Goal: Information Seeking & Learning: Learn about a topic

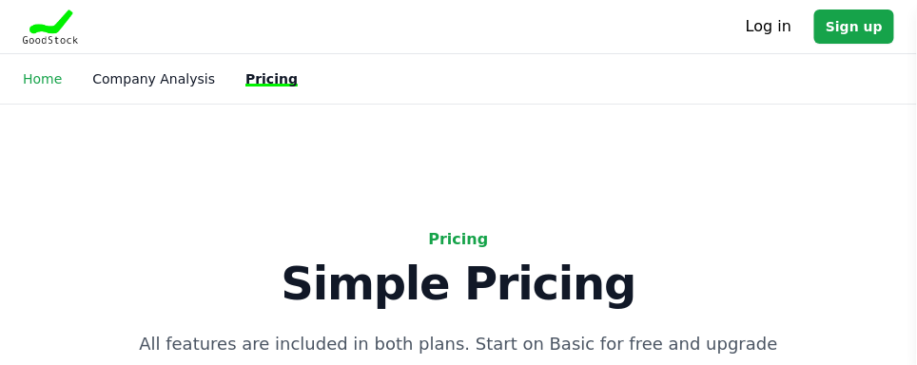
click at [43, 78] on link "Home" at bounding box center [42, 78] width 39 height 15
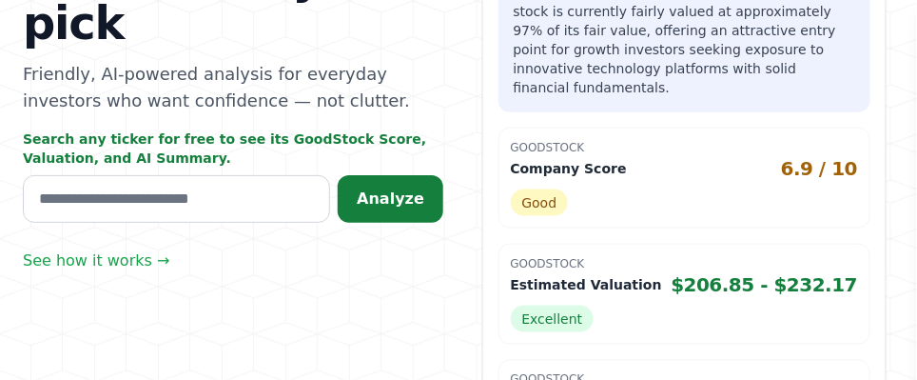
scroll to position [402, 0]
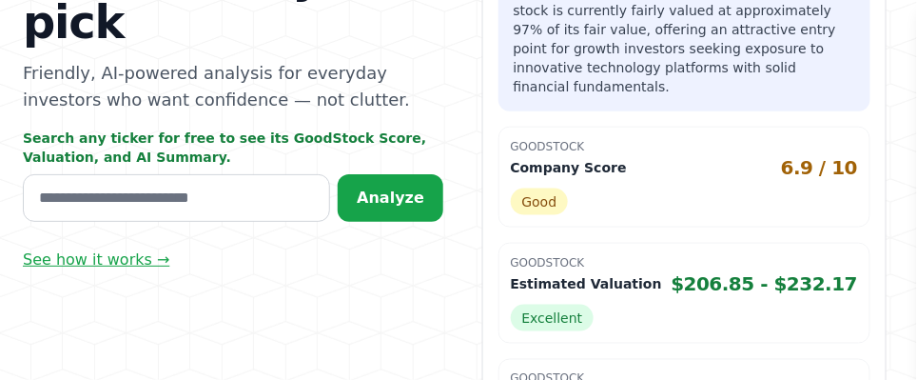
click at [93, 248] on link "See how it works →" at bounding box center [96, 259] width 146 height 23
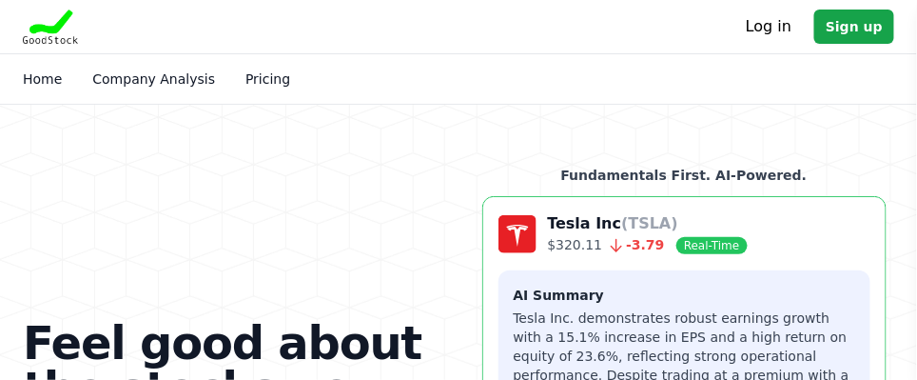
click at [684, 237] on span "Real-Time" at bounding box center [711, 245] width 70 height 17
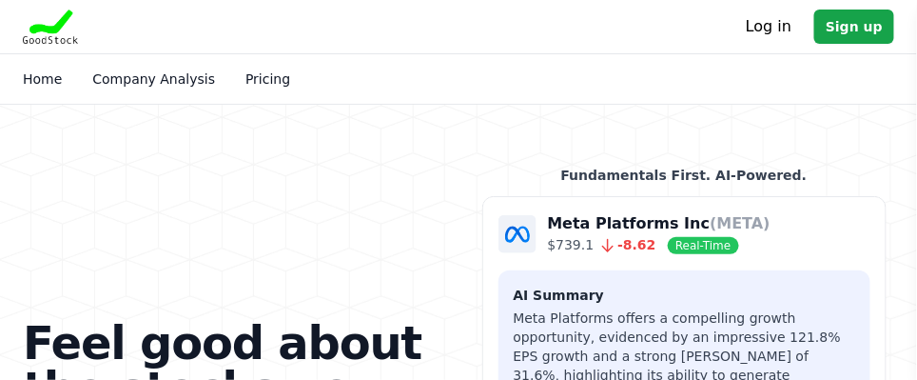
scroll to position [402, 0]
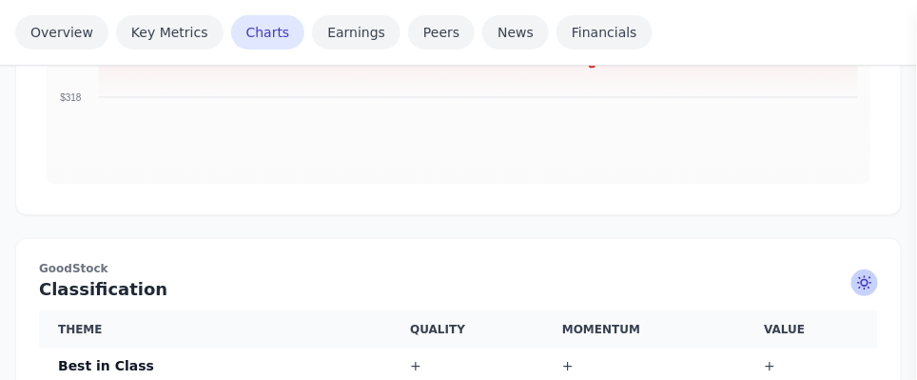
scroll to position [1585, 0]
